Goal: Check status

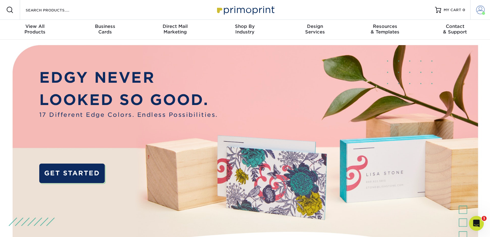
click at [482, 13] on span at bounding box center [481, 10] width 9 height 9
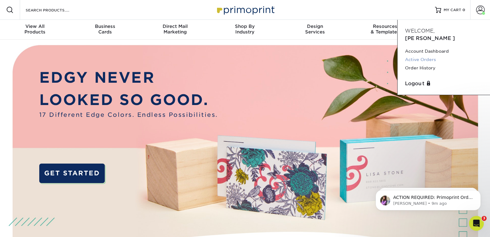
click at [433, 55] on link "Active Orders" at bounding box center [444, 59] width 78 height 8
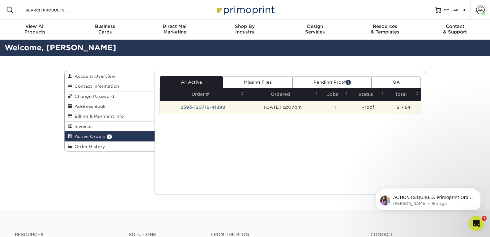
click at [212, 106] on td "2593-120716-41898" at bounding box center [203, 107] width 86 height 13
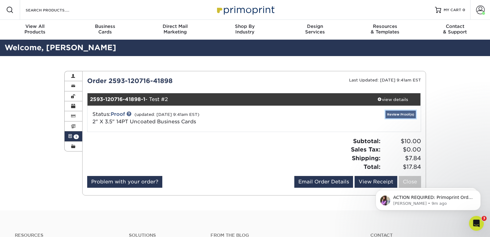
click at [410, 114] on link "Review Proof(s)" at bounding box center [401, 114] width 30 height 8
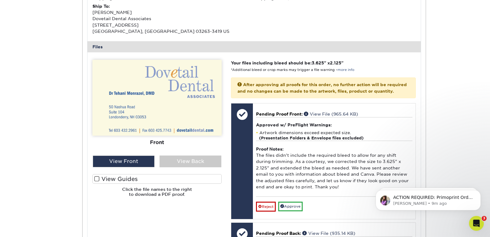
scroll to position [214, 0]
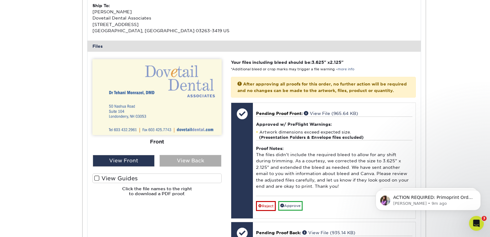
click at [184, 160] on div "View Back" at bounding box center [191, 161] width 62 height 12
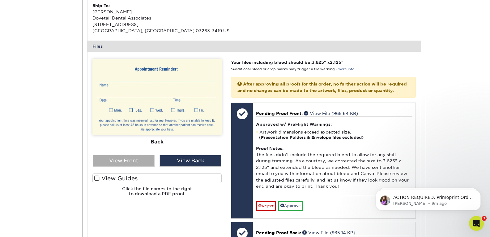
click at [142, 161] on div "View Front" at bounding box center [124, 161] width 62 height 12
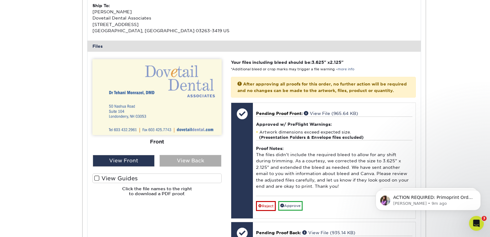
click at [168, 159] on div "View Back" at bounding box center [191, 161] width 62 height 12
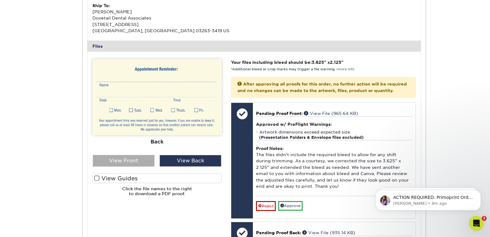
click at [147, 160] on div "View Front" at bounding box center [124, 161] width 62 height 12
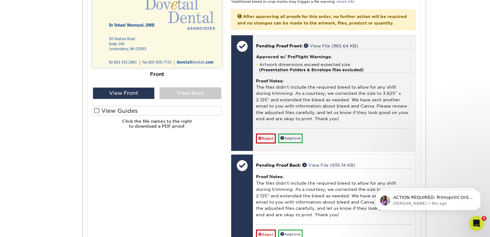
scroll to position [282, 0]
click at [300, 138] on div "Reject Approve Cancel Save We will contact you via email shortly. If you need t…" at bounding box center [334, 135] width 156 height 15
click at [300, 143] on link "Approve" at bounding box center [291, 138] width 24 height 10
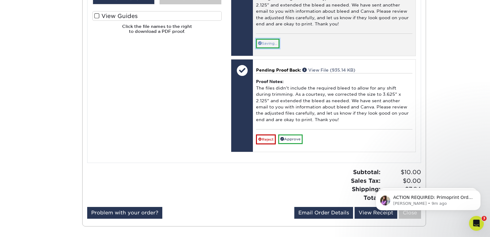
scroll to position [377, 0]
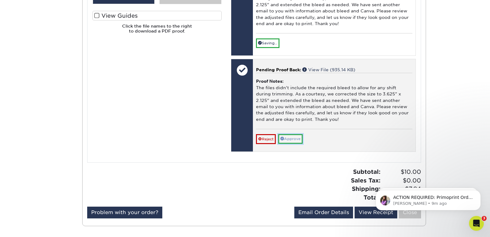
click at [300, 144] on link "Approve" at bounding box center [291, 139] width 24 height 10
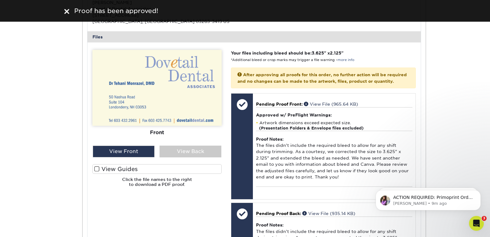
scroll to position [223, 0]
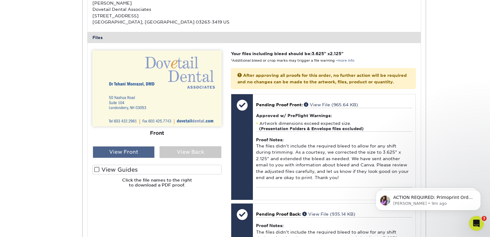
click at [148, 146] on div "View Front" at bounding box center [124, 152] width 62 height 12
click at [147, 153] on div "View Front" at bounding box center [124, 152] width 62 height 12
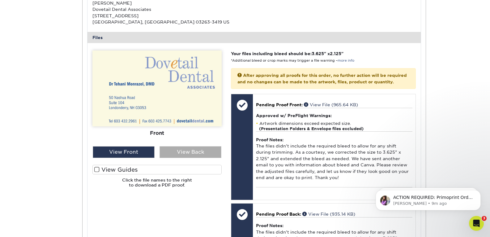
click at [169, 153] on div "View Back" at bounding box center [191, 152] width 62 height 12
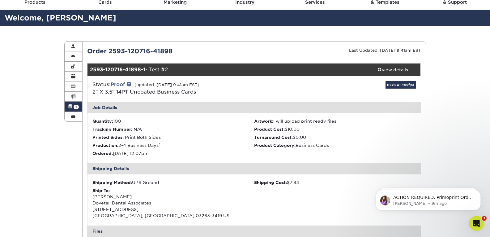
scroll to position [0, 0]
